Goal: Check status: Check status

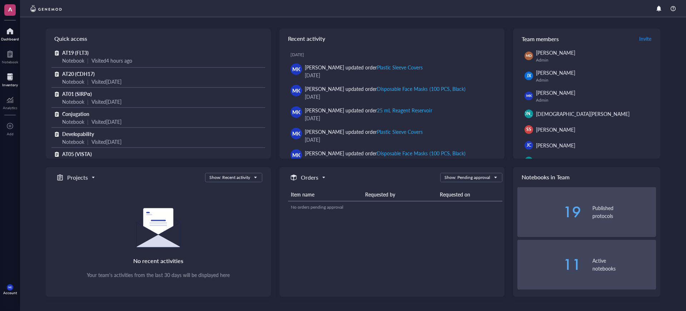
drag, startPoint x: 0, startPoint y: 0, endPoint x: 12, endPoint y: 77, distance: 77.8
click at [12, 77] on div at bounding box center [10, 76] width 16 height 11
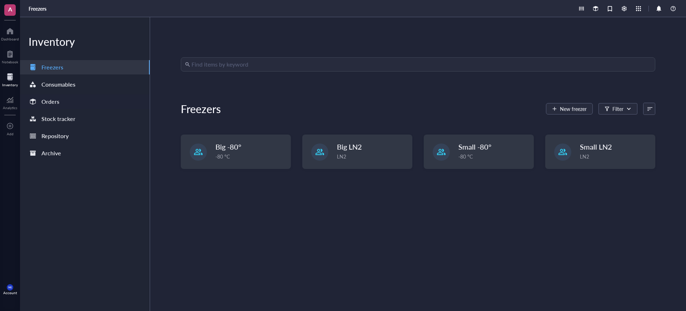
click at [68, 99] on div "Orders" at bounding box center [85, 101] width 130 height 14
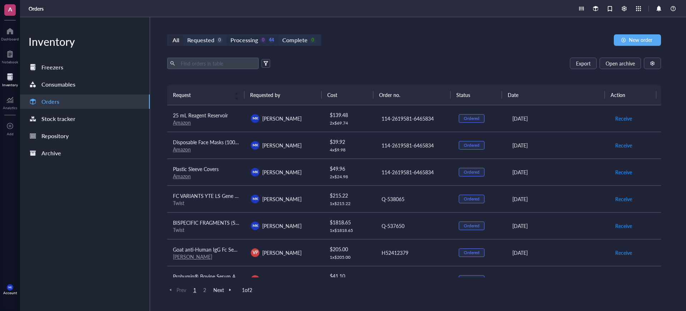
click at [256, 37] on div "Processing" at bounding box center [245, 40] width 28 height 10
click at [227, 35] on input "Processing 0 44" at bounding box center [227, 35] width 0 height 0
drag, startPoint x: 316, startPoint y: 38, endPoint x: 277, endPoint y: 44, distance: 39.5
click at [315, 38] on div "Complete 0" at bounding box center [298, 40] width 41 height 10
click at [278, 35] on input "Complete 0" at bounding box center [278, 35] width 0 height 0
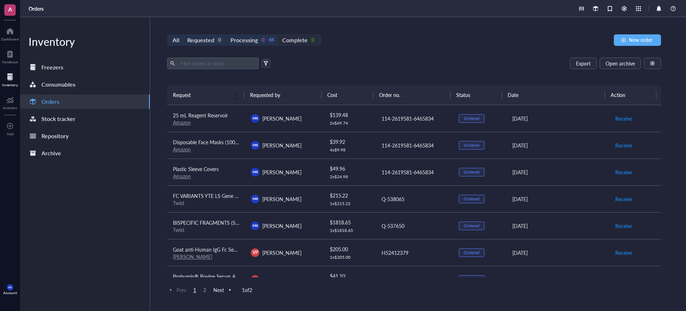
click at [263, 43] on div "Processing 0 44" at bounding box center [253, 40] width 44 height 10
click at [227, 35] on input "Processing 0 44" at bounding box center [227, 35] width 0 height 0
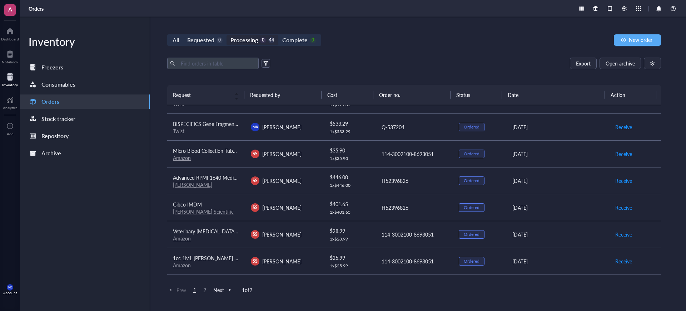
scroll to position [313, 0]
click at [616, 152] on span "Receive" at bounding box center [624, 154] width 17 height 8
click at [346, 203] on div "$ 28.99" at bounding box center [350, 204] width 40 height 8
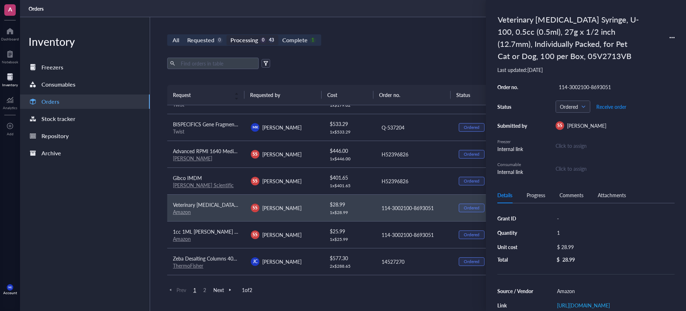
click at [399, 69] on div "Export Open archive" at bounding box center [414, 63] width 494 height 11
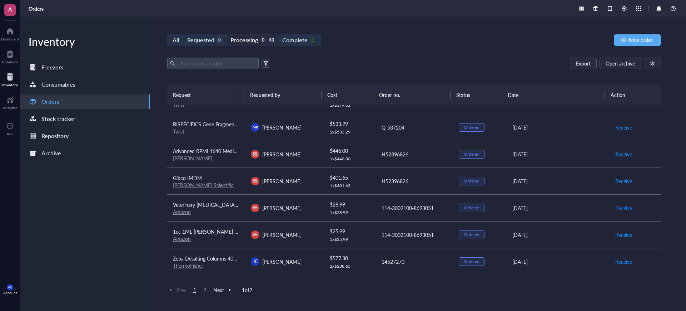
click at [621, 209] on span "Receive" at bounding box center [624, 208] width 17 height 8
click at [616, 204] on span "Receive" at bounding box center [624, 208] width 17 height 8
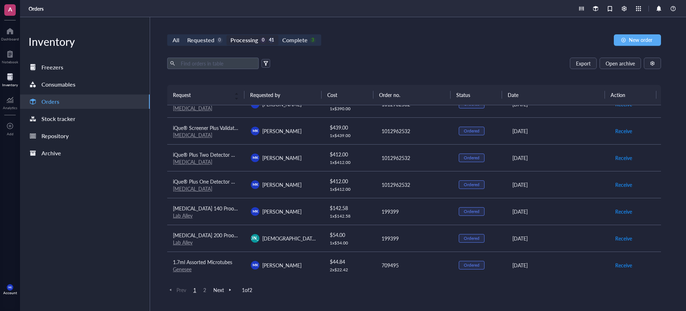
scroll to position [498, 0]
click at [205, 287] on span "2" at bounding box center [205, 289] width 9 height 6
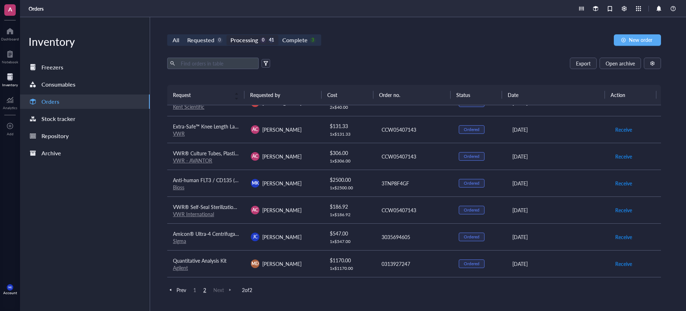
scroll to position [257, 0]
click at [194, 293] on div "Prev 1 2 Next 2 of 2" at bounding box center [414, 289] width 494 height 9
click at [195, 289] on span "1" at bounding box center [195, 289] width 9 height 6
click at [621, 263] on span "Receive" at bounding box center [624, 264] width 17 height 8
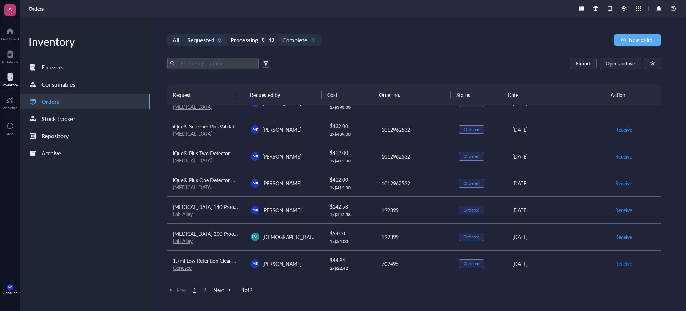
click at [623, 263] on span "Receive" at bounding box center [624, 264] width 17 height 8
click at [207, 289] on span "2" at bounding box center [205, 289] width 9 height 6
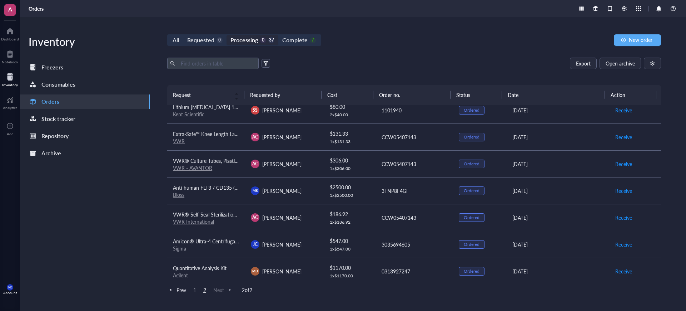
scroll to position [150, 0]
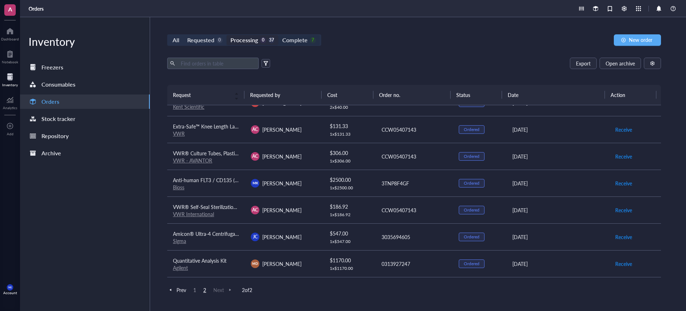
click at [294, 37] on div "Complete" at bounding box center [294, 40] width 25 height 10
click at [278, 35] on input "Complete 7" at bounding box center [278, 35] width 0 height 0
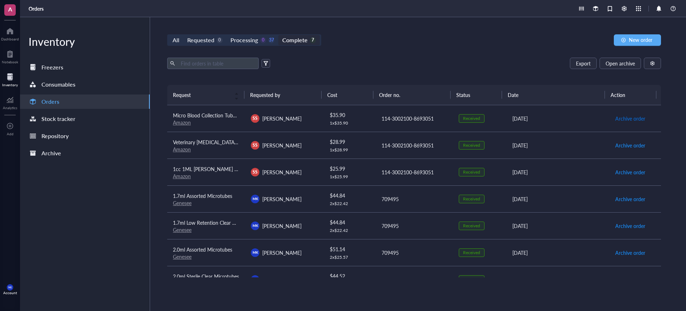
click at [635, 117] on span "Archive order" at bounding box center [631, 118] width 30 height 8
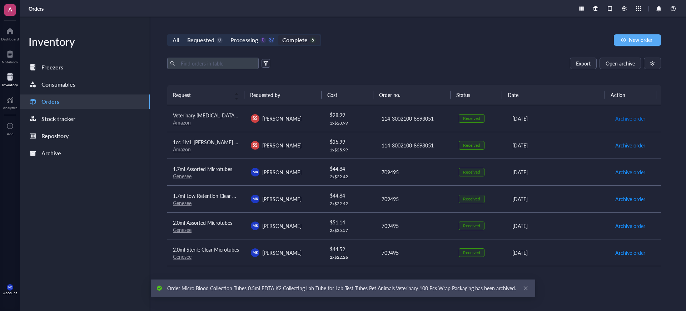
click at [635, 117] on span "Archive order" at bounding box center [631, 118] width 30 height 8
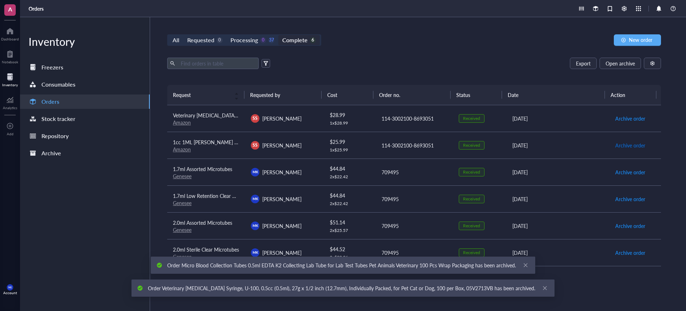
click at [635, 141] on span "Archive order" at bounding box center [631, 145] width 30 height 8
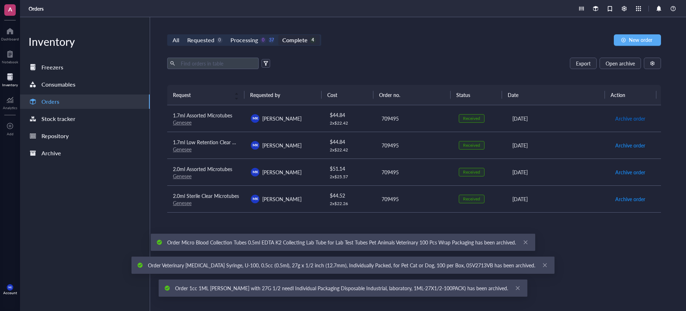
click at [635, 117] on span "Archive order" at bounding box center [631, 118] width 30 height 8
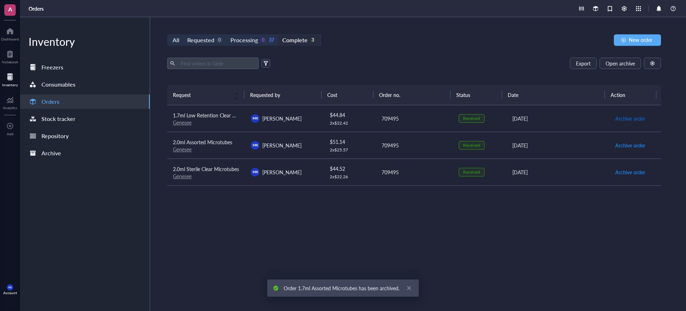
click at [635, 117] on span "Archive order" at bounding box center [631, 118] width 30 height 8
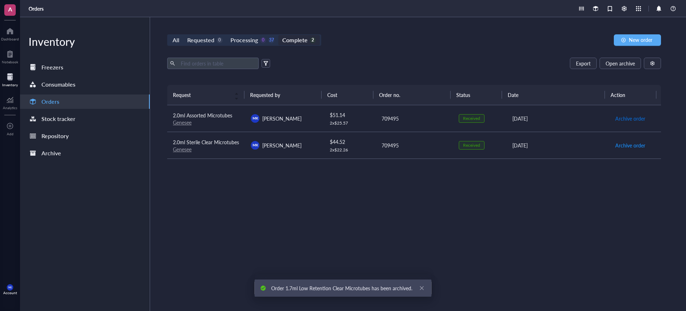
click at [635, 117] on span "Archive order" at bounding box center [631, 118] width 30 height 8
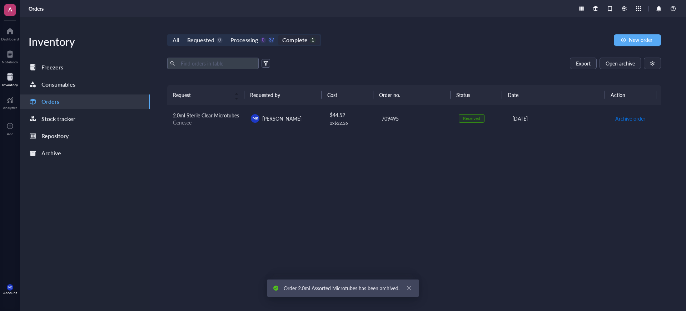
click at [635, 117] on span "Archive order" at bounding box center [631, 118] width 30 height 8
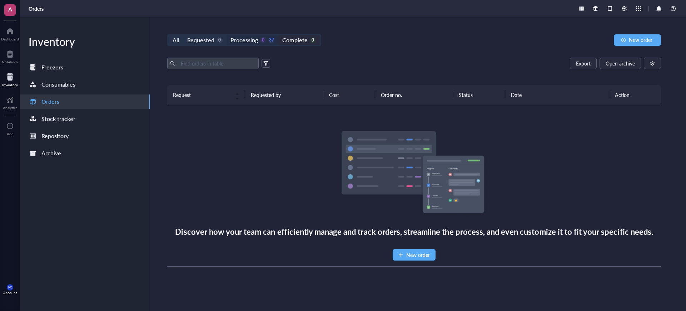
click at [257, 42] on div "Processing 0 37" at bounding box center [253, 40] width 44 height 10
click at [227, 35] on input "Processing 0 37" at bounding box center [227, 35] width 0 height 0
